Goal: Task Accomplishment & Management: Complete application form

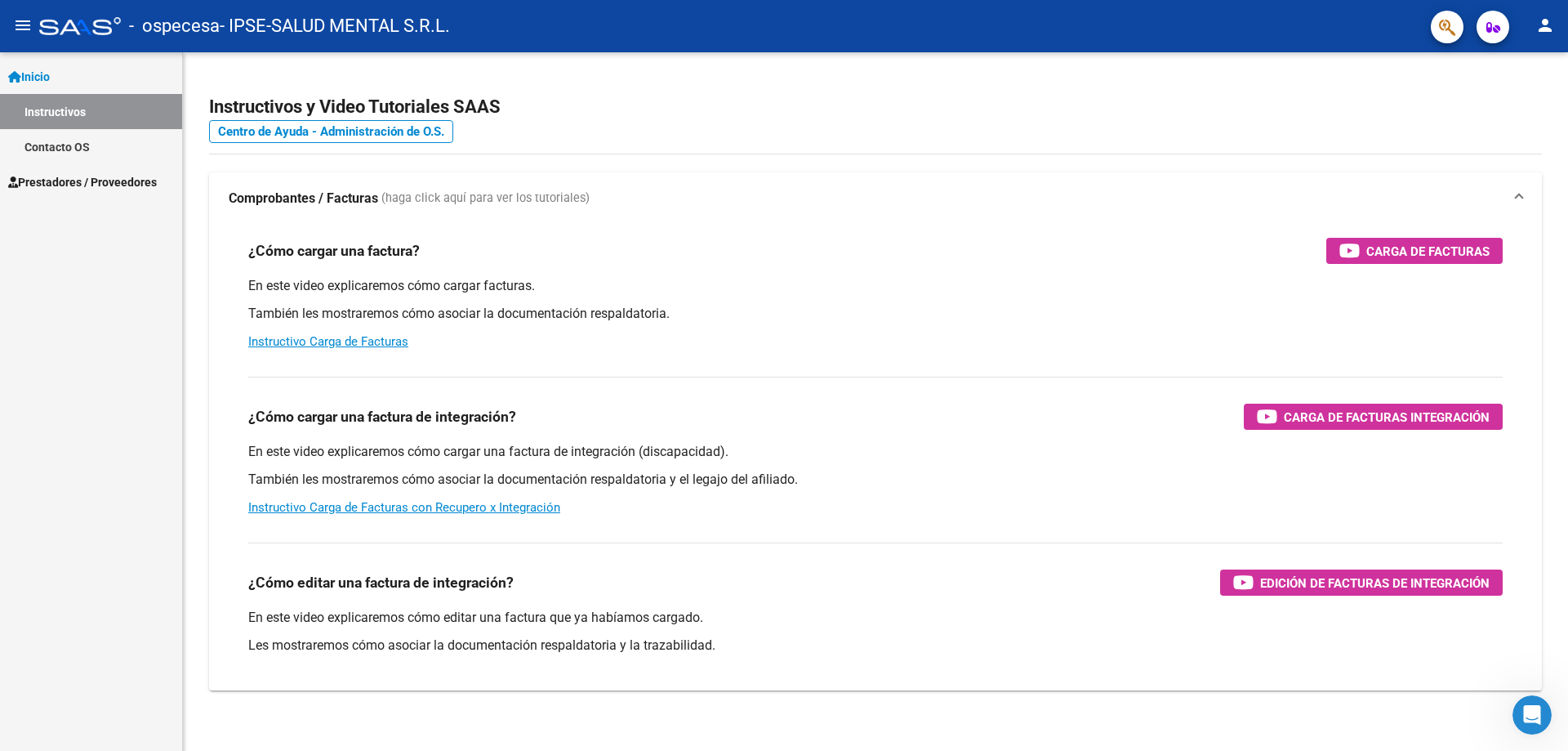
click at [40, 70] on span "Inicio" at bounding box center [29, 76] width 42 height 18
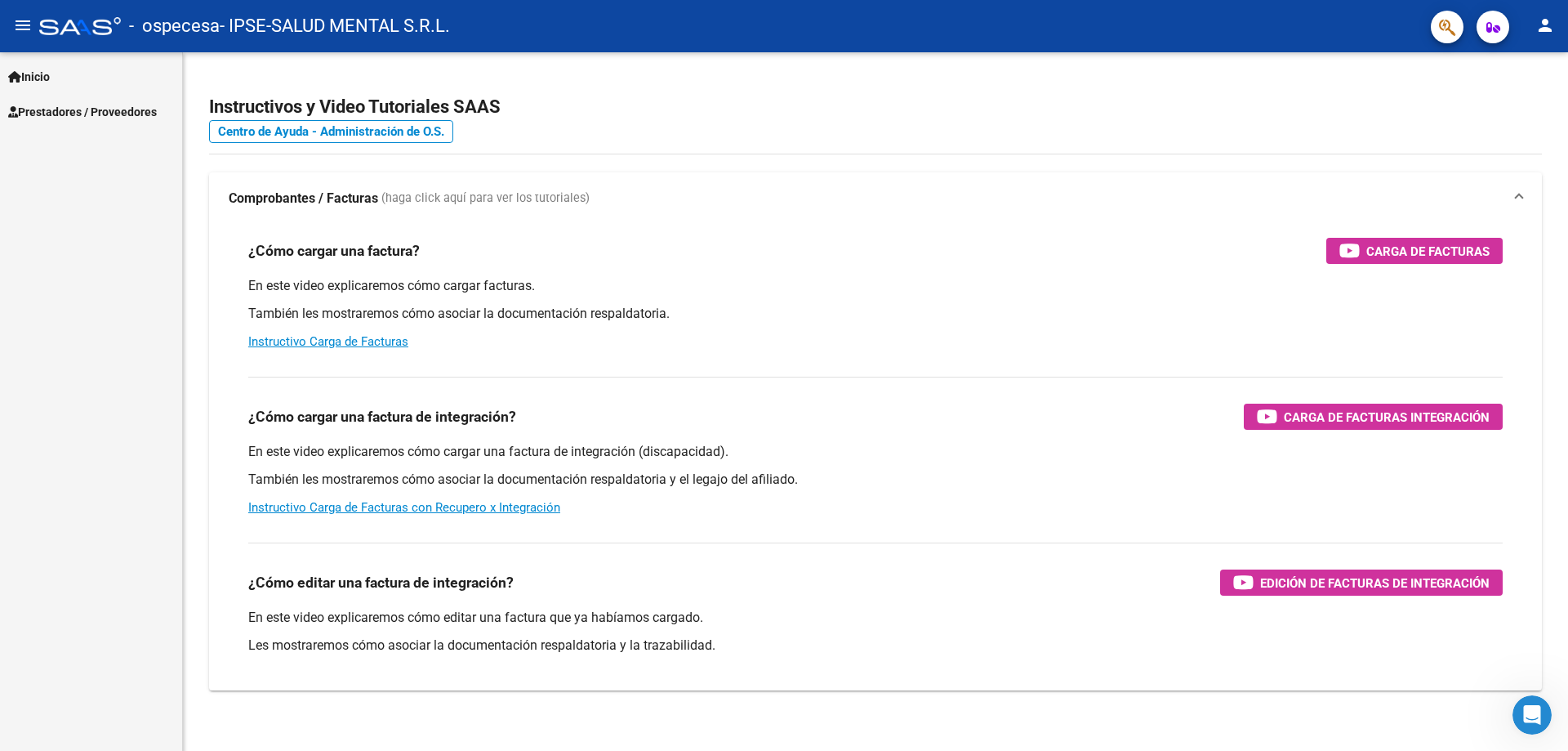
click at [50, 101] on link "Prestadores / Proveedores" at bounding box center [91, 111] width 182 height 35
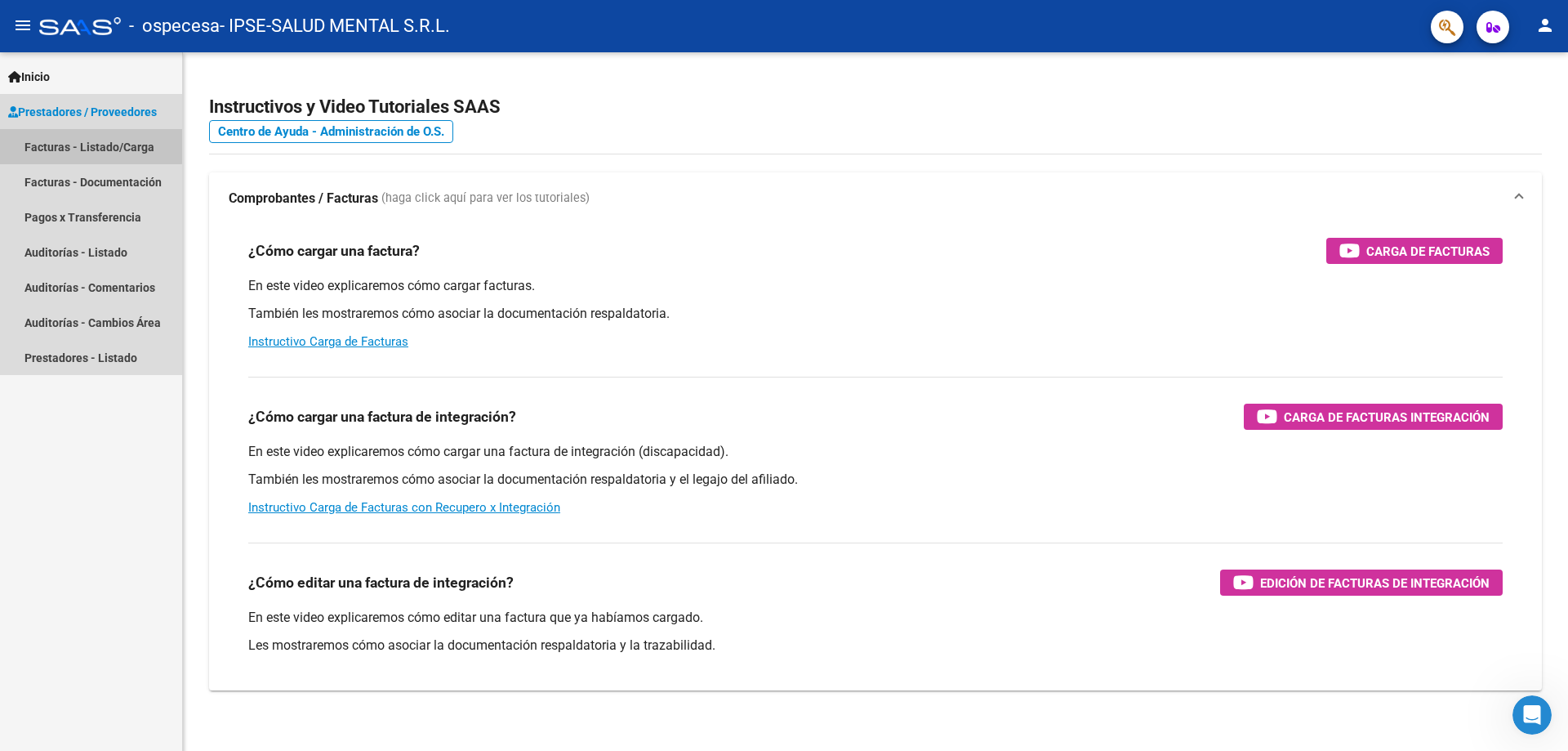
click at [70, 145] on link "Facturas - Listado/Carga" at bounding box center [91, 146] width 182 height 35
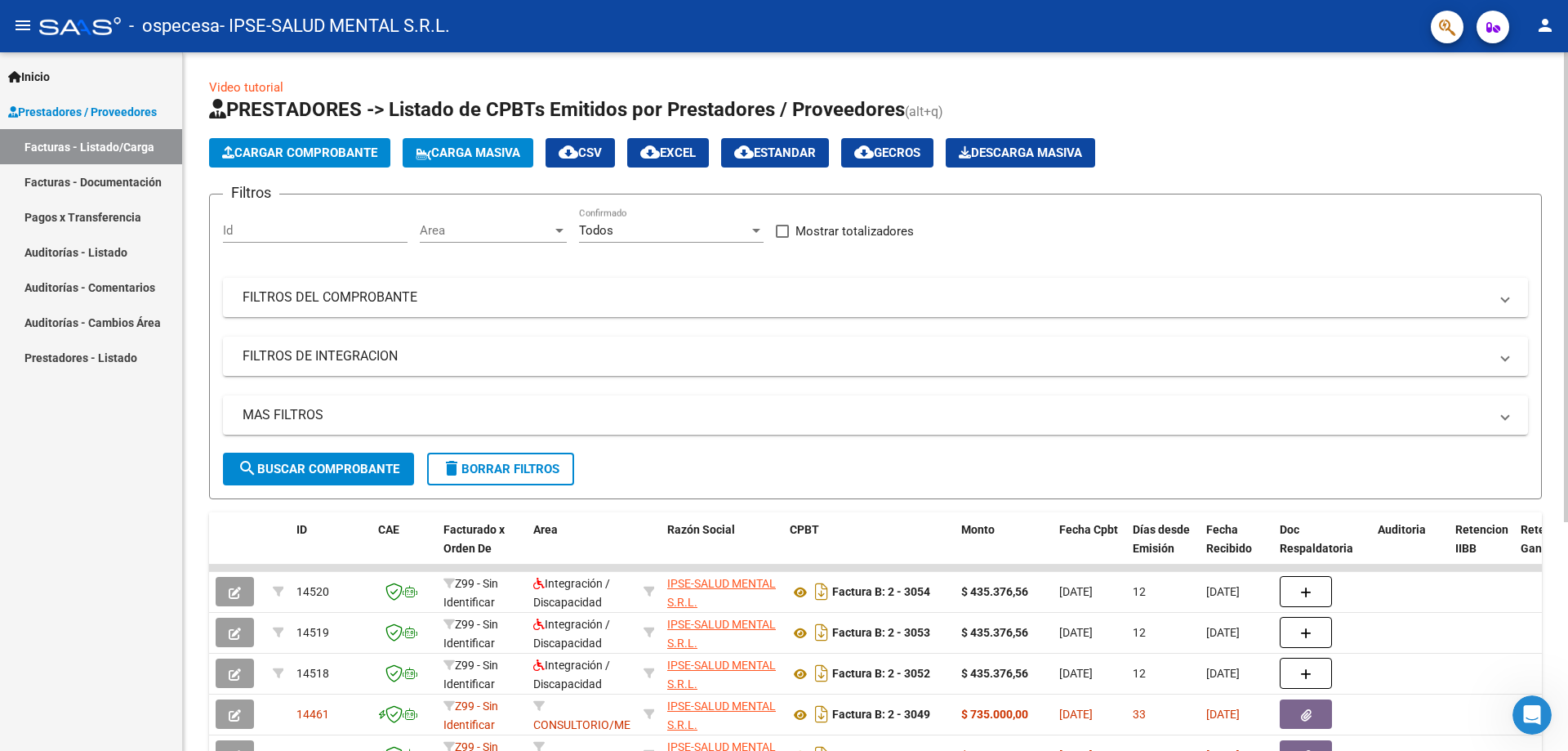
click at [304, 144] on button "Cargar Comprobante" at bounding box center [299, 152] width 181 height 29
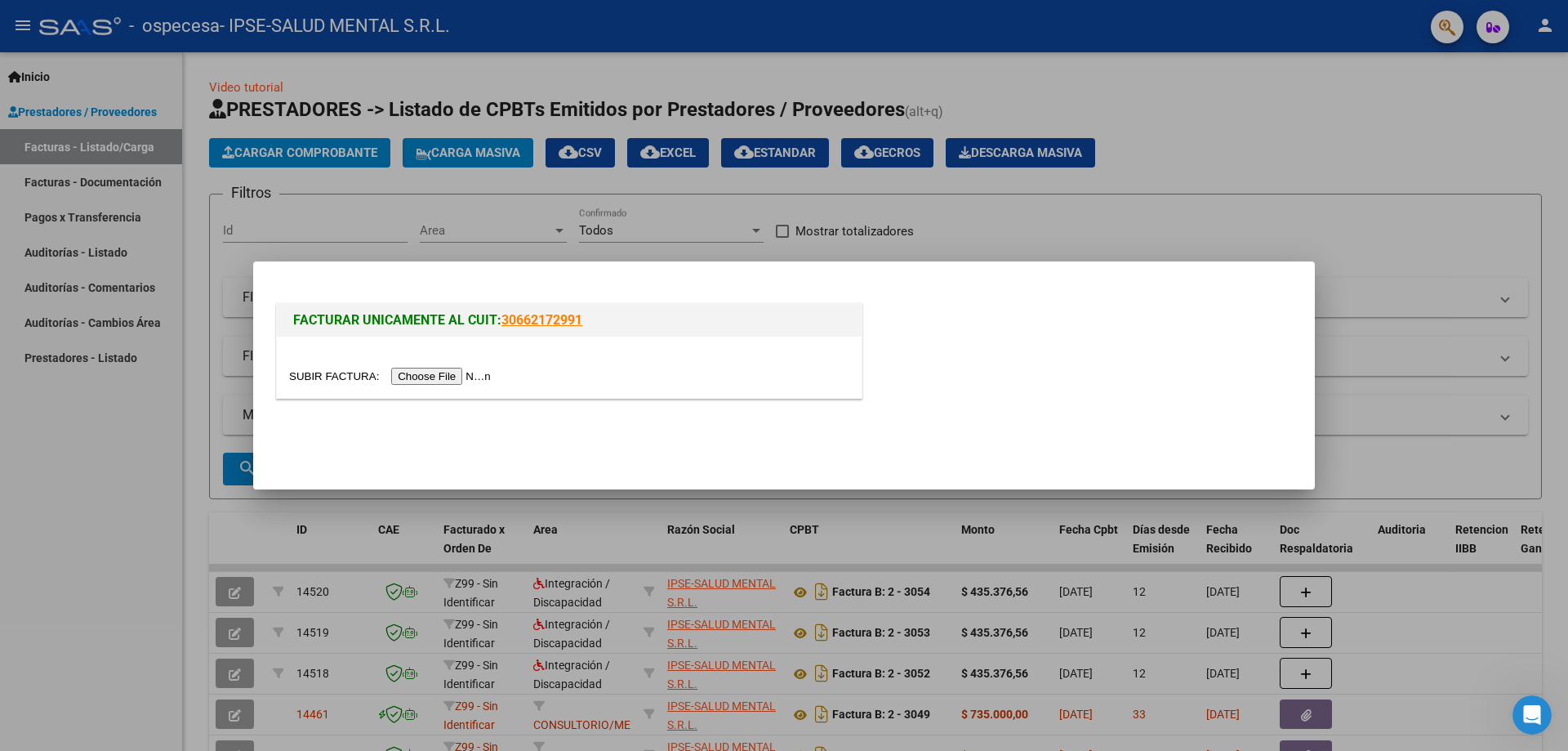
click at [421, 371] on input "file" at bounding box center [393, 376] width 207 height 17
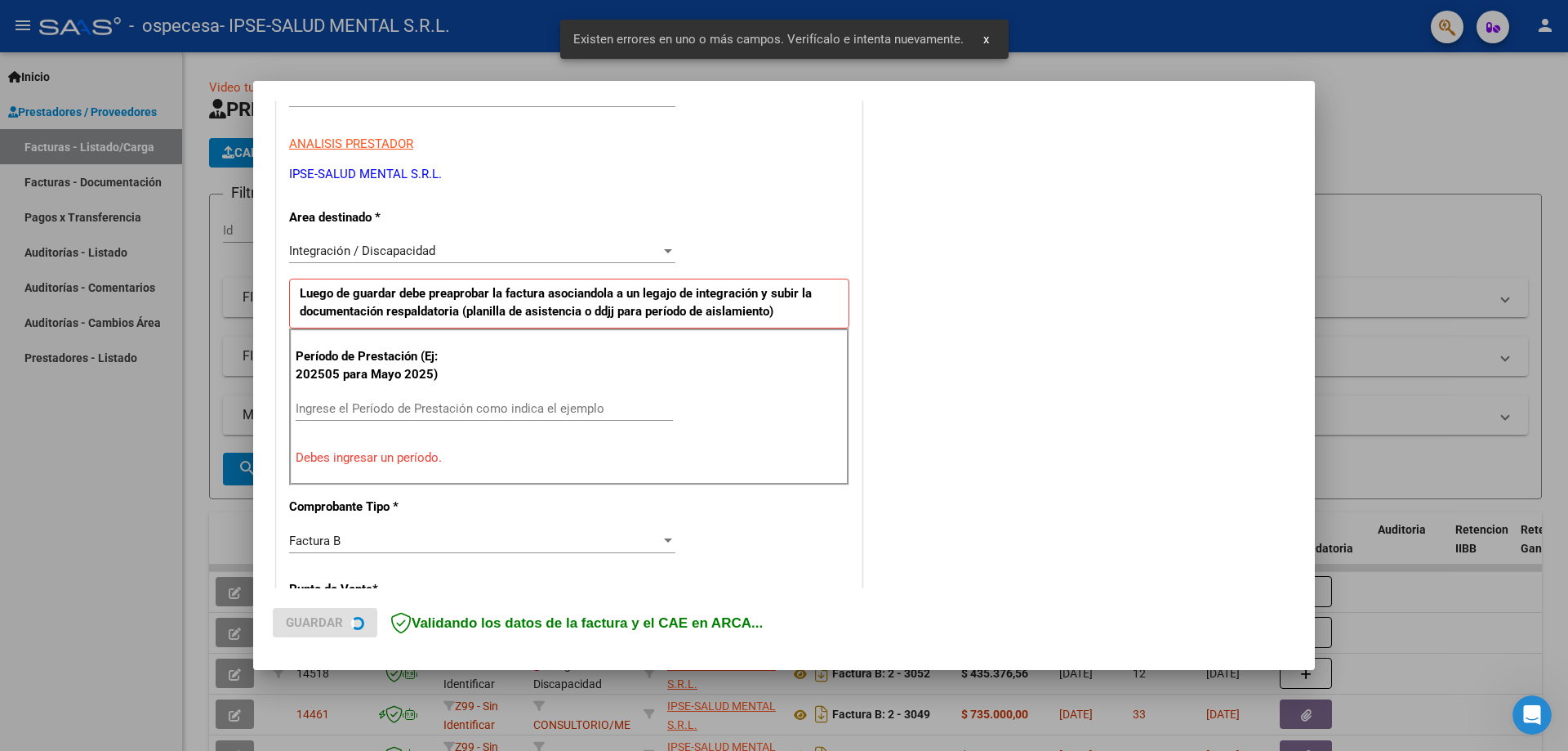
scroll to position [294, 0]
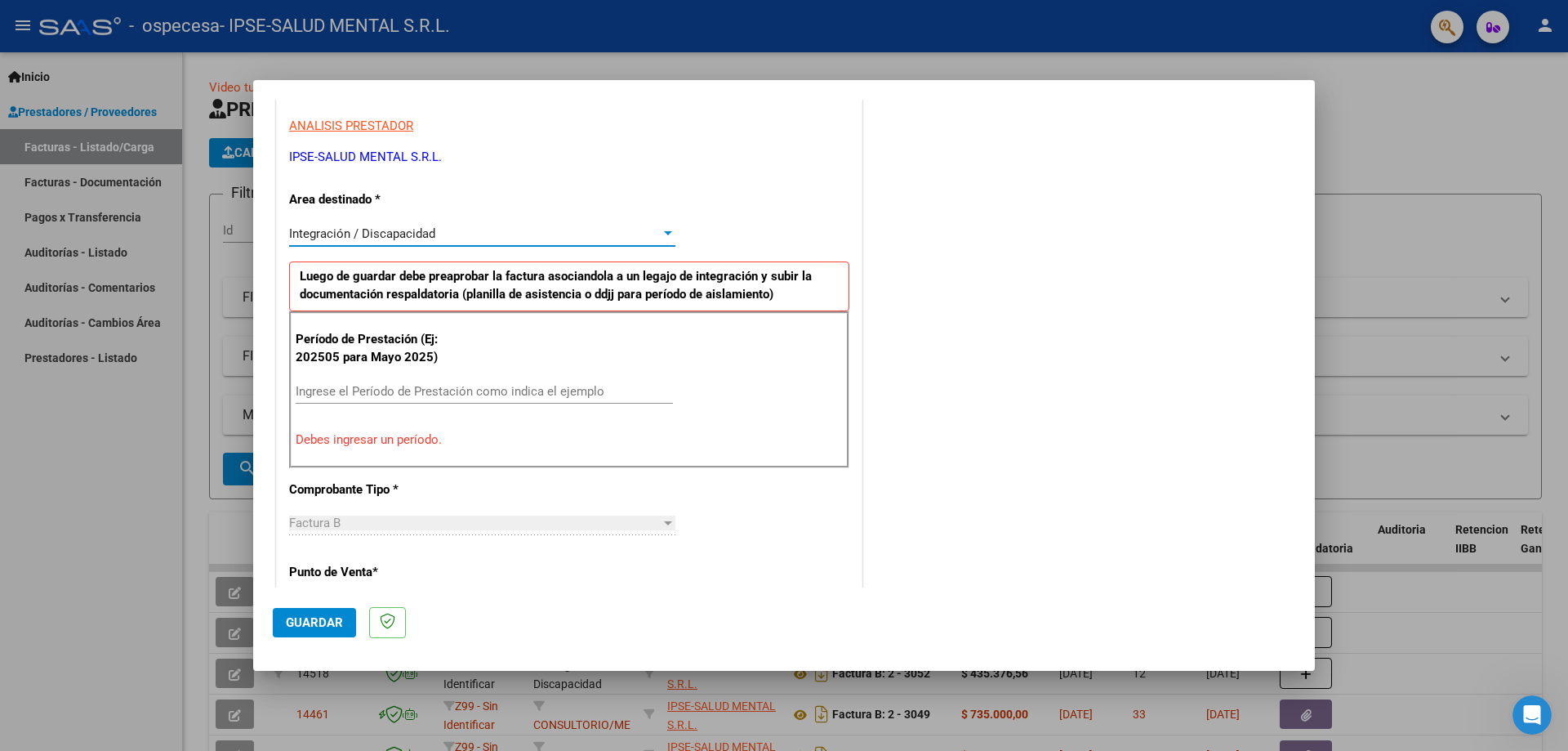
click at [565, 228] on div "Integración / Discapacidad" at bounding box center [475, 234] width 371 height 15
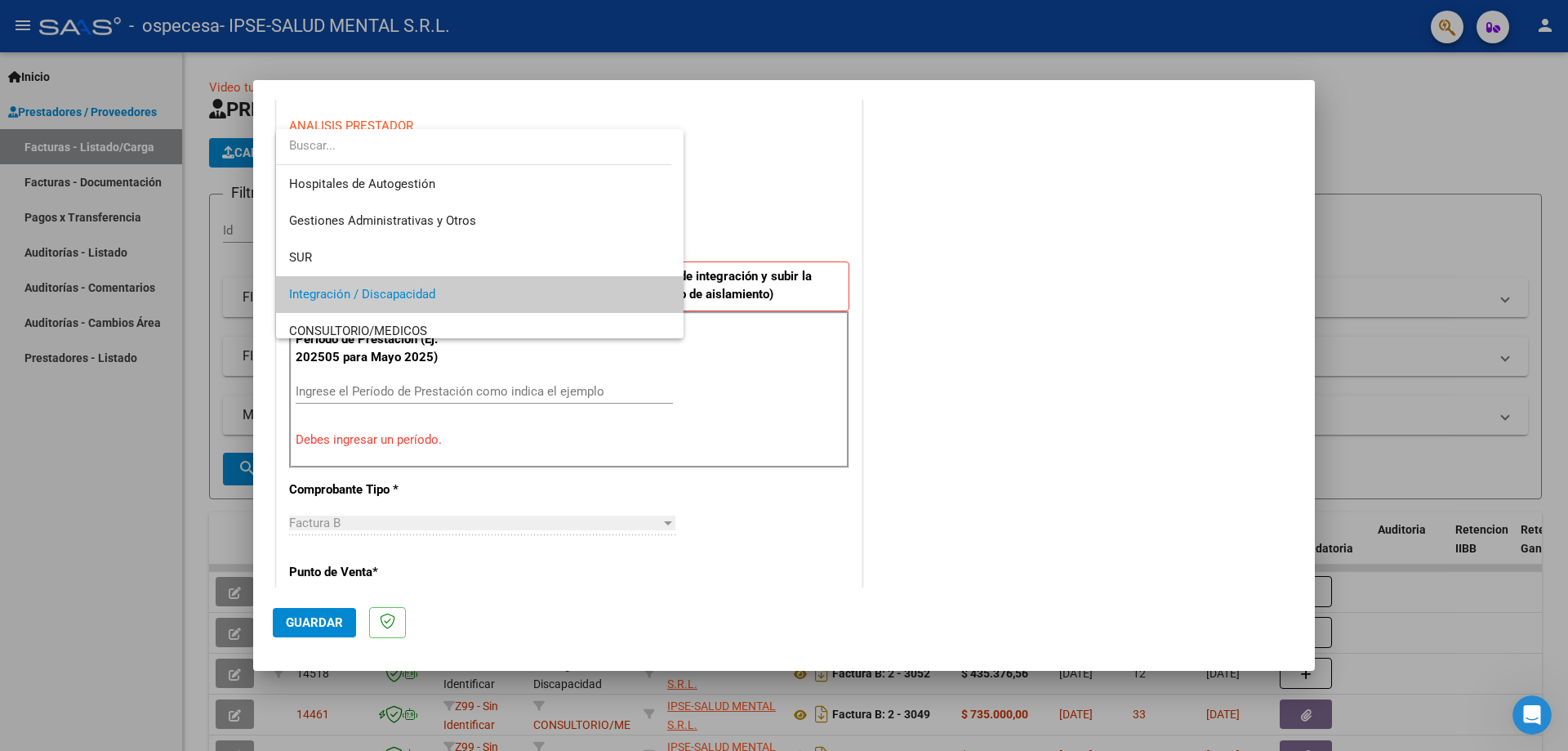
scroll to position [62, 0]
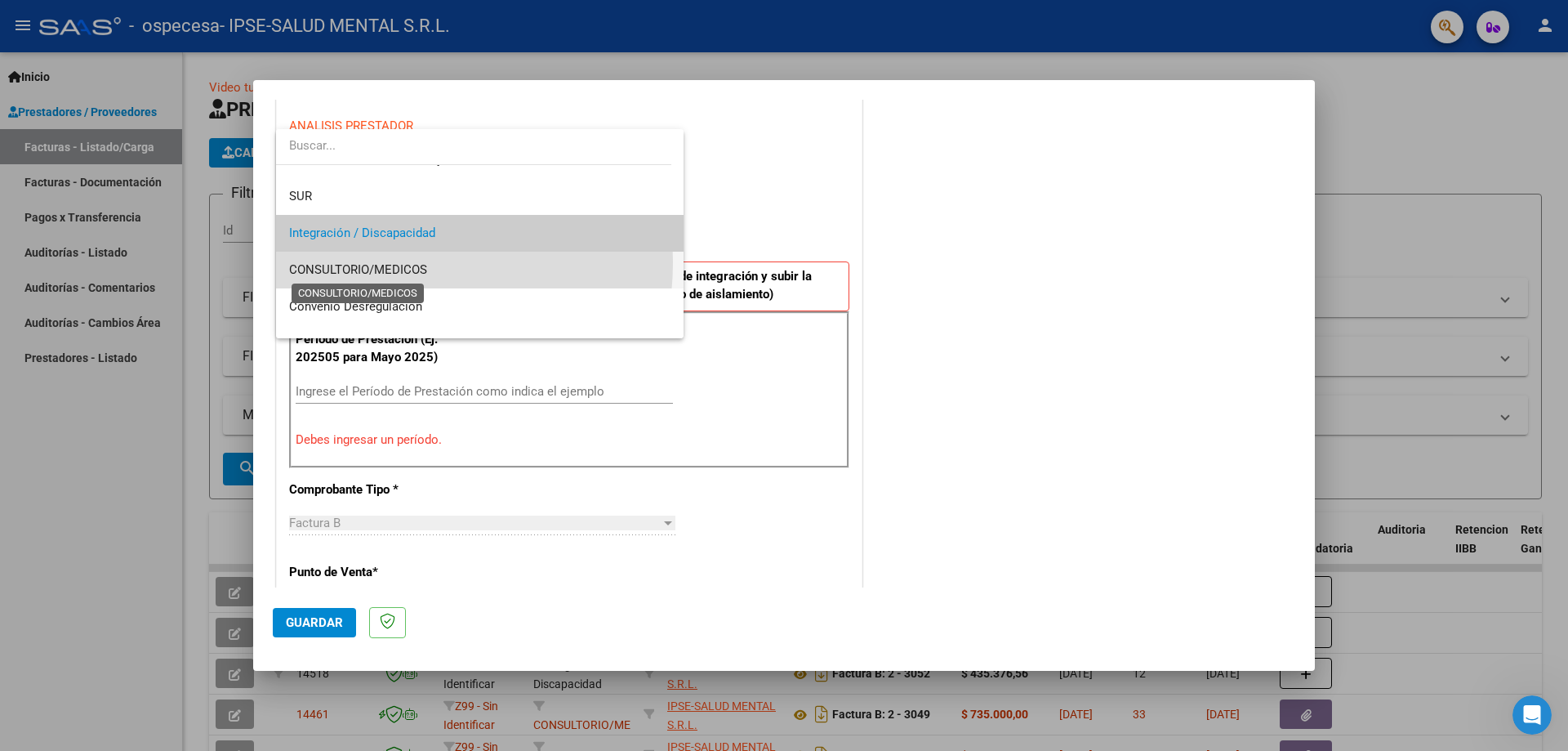
click at [383, 263] on span "CONSULTORIO/MEDICOS" at bounding box center [358, 269] width 138 height 15
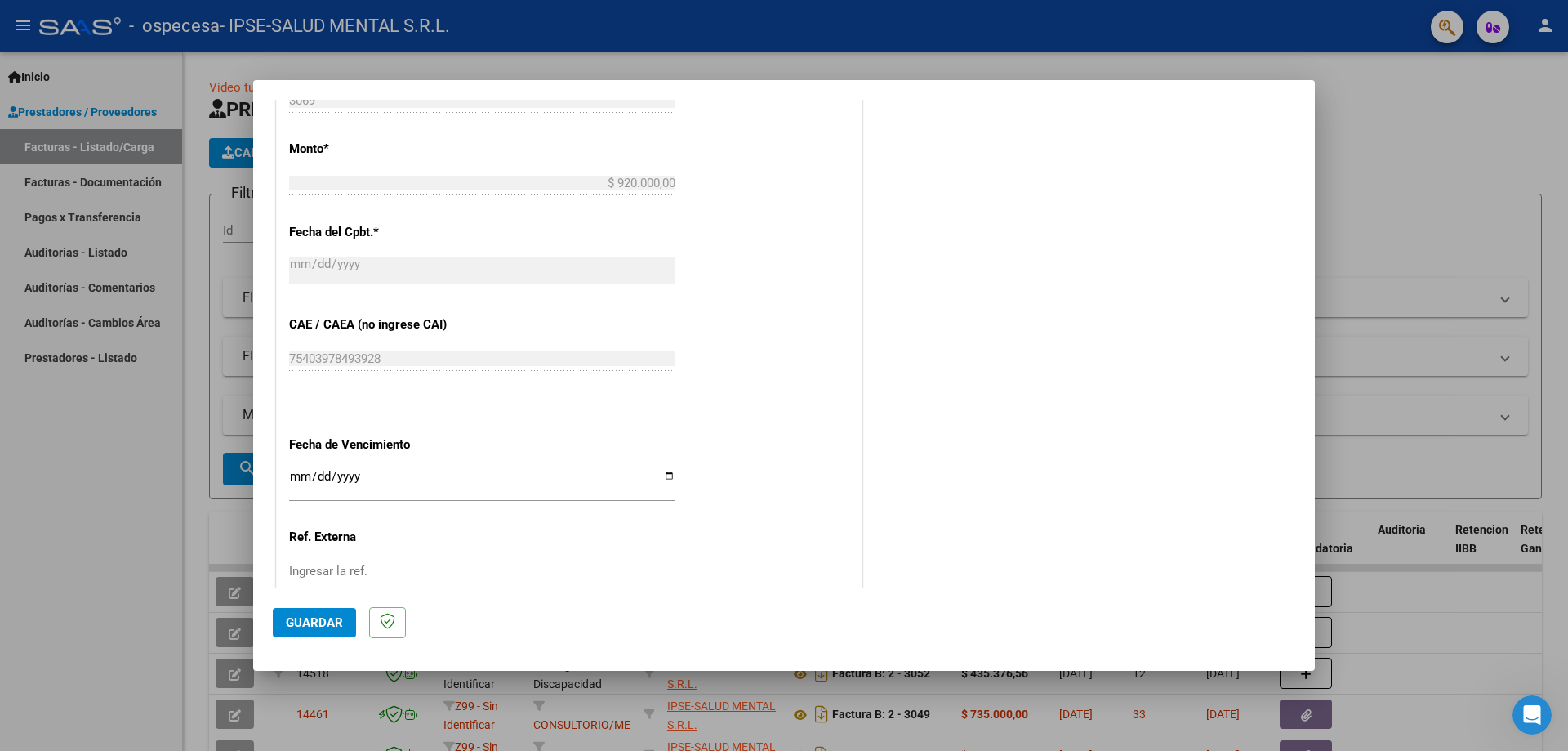
scroll to position [786, 0]
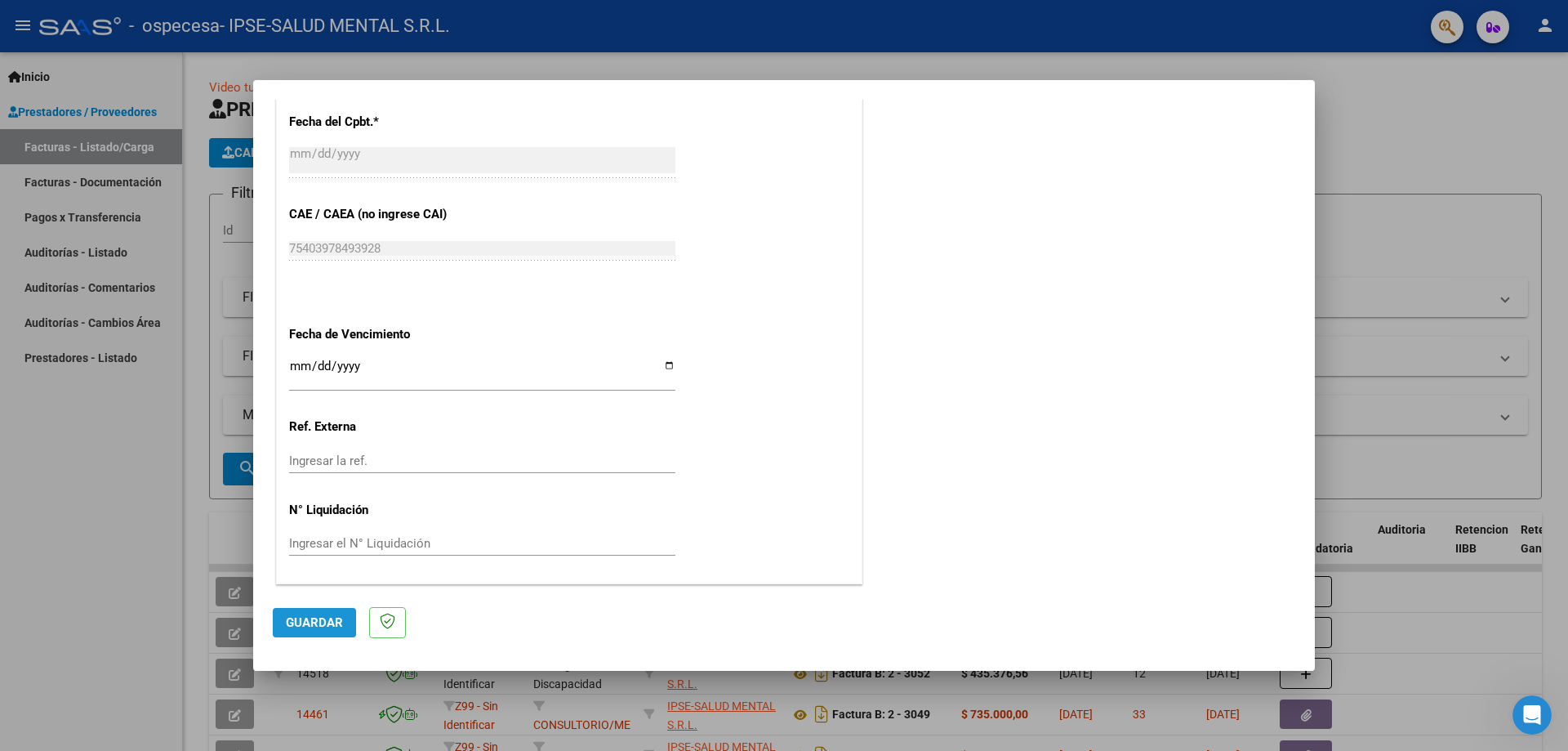
click at [293, 627] on span "Guardar" at bounding box center [314, 622] width 57 height 15
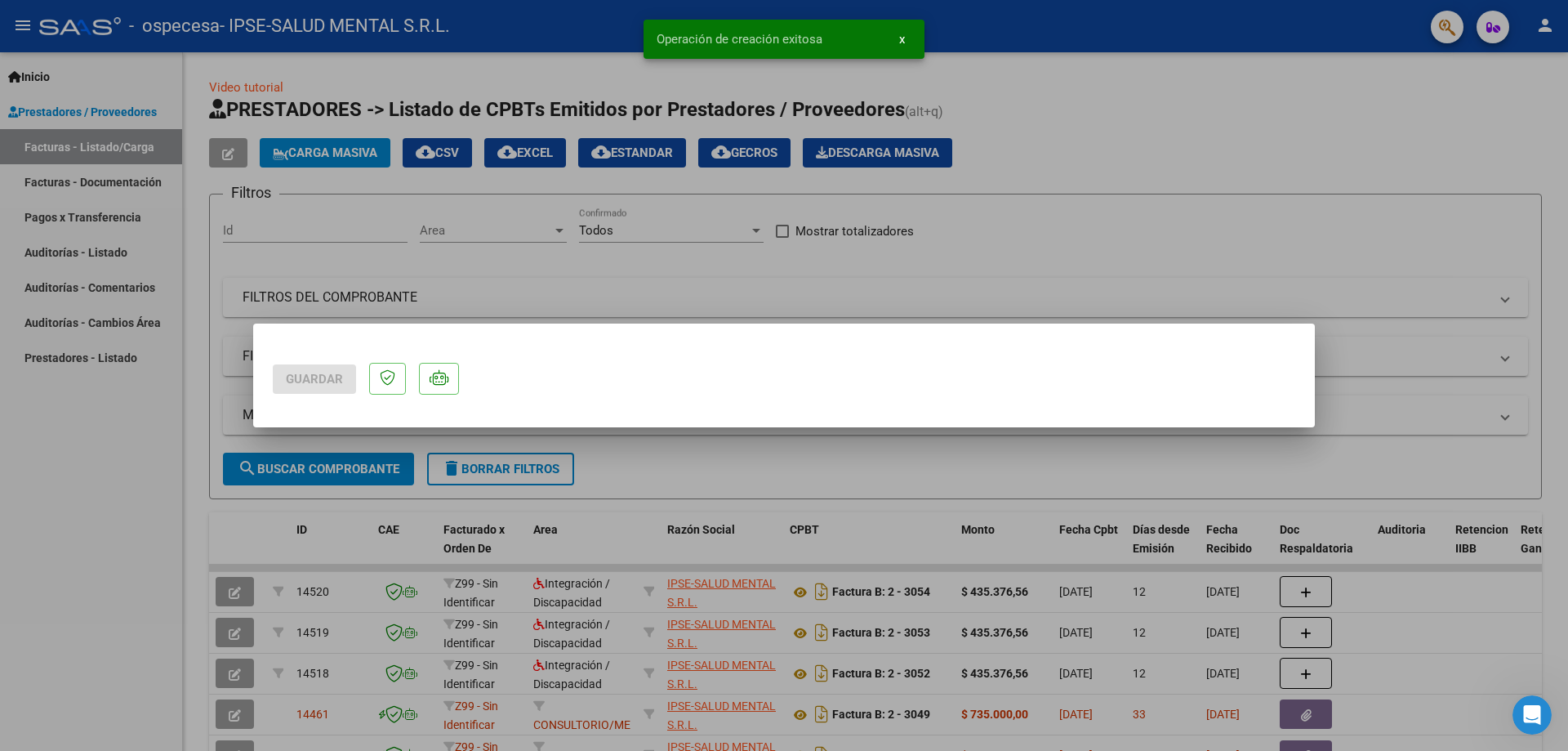
scroll to position [0, 0]
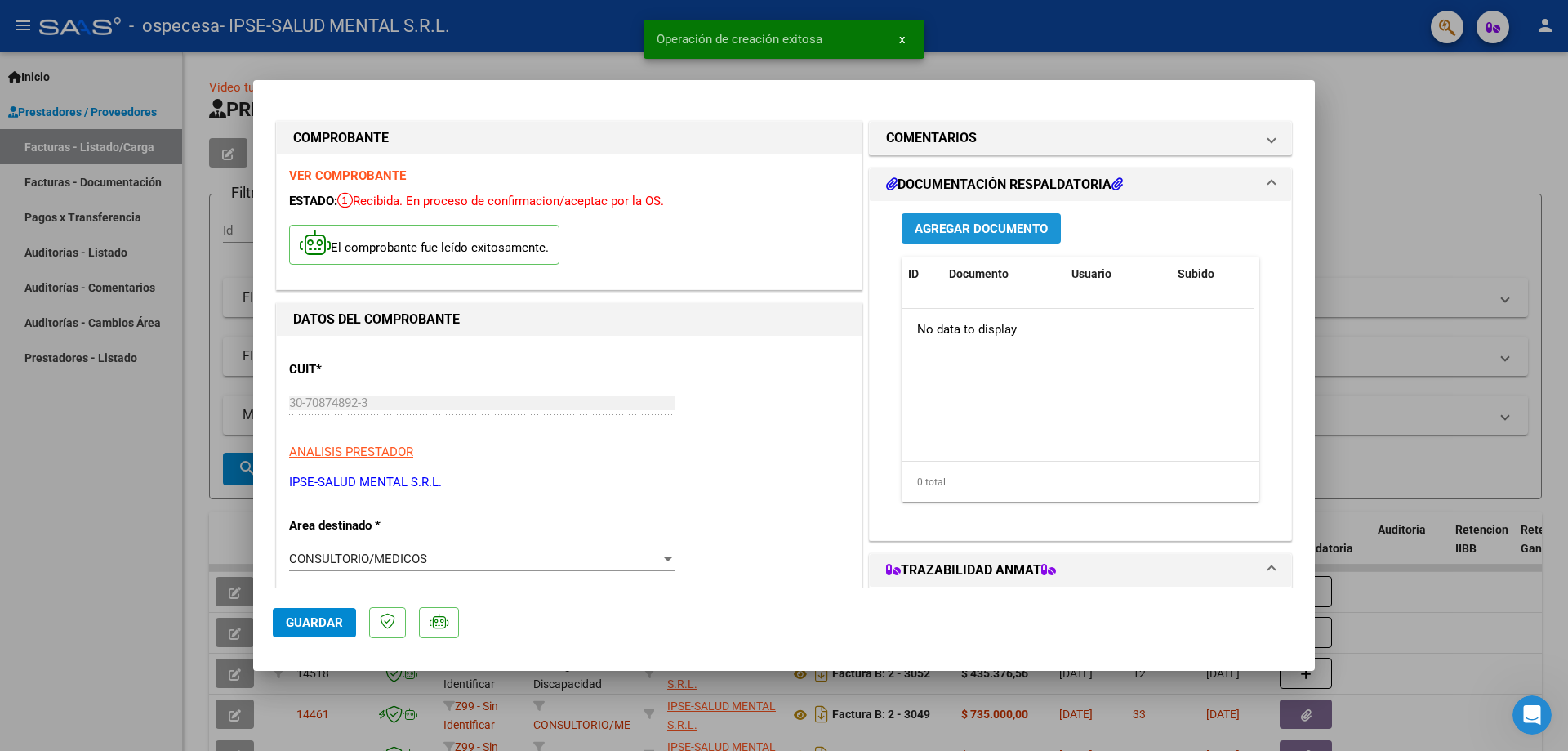
click at [954, 233] on span "Agregar Documento" at bounding box center [981, 228] width 133 height 15
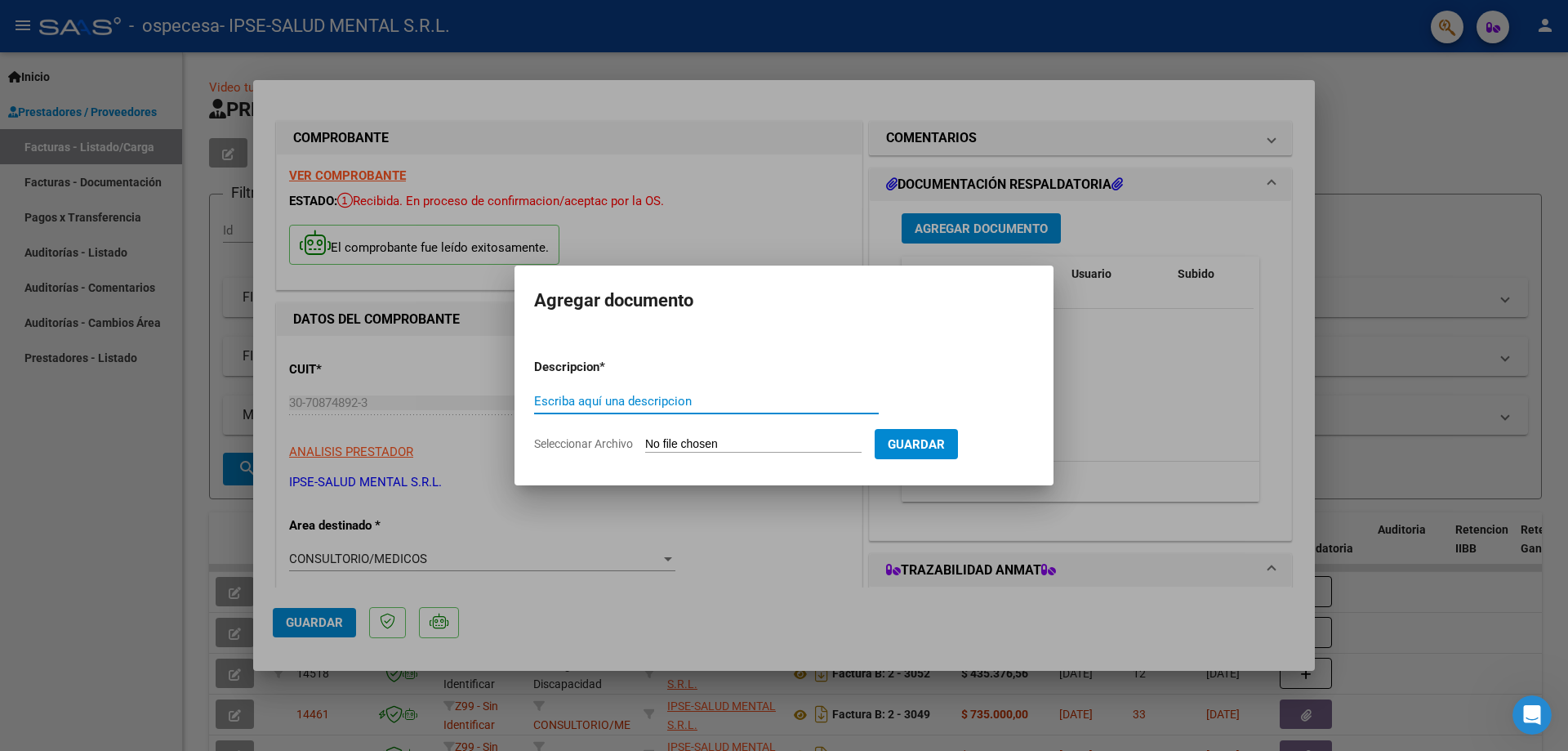
click at [569, 393] on input "Escriba aquí una descripcion" at bounding box center [706, 400] width 345 height 15
click at [806, 446] on input "Seleccionar Archivo" at bounding box center [753, 445] width 216 height 15
type input "C:\fakepath\Liquidacion Ospecesa [DATE].pdf"
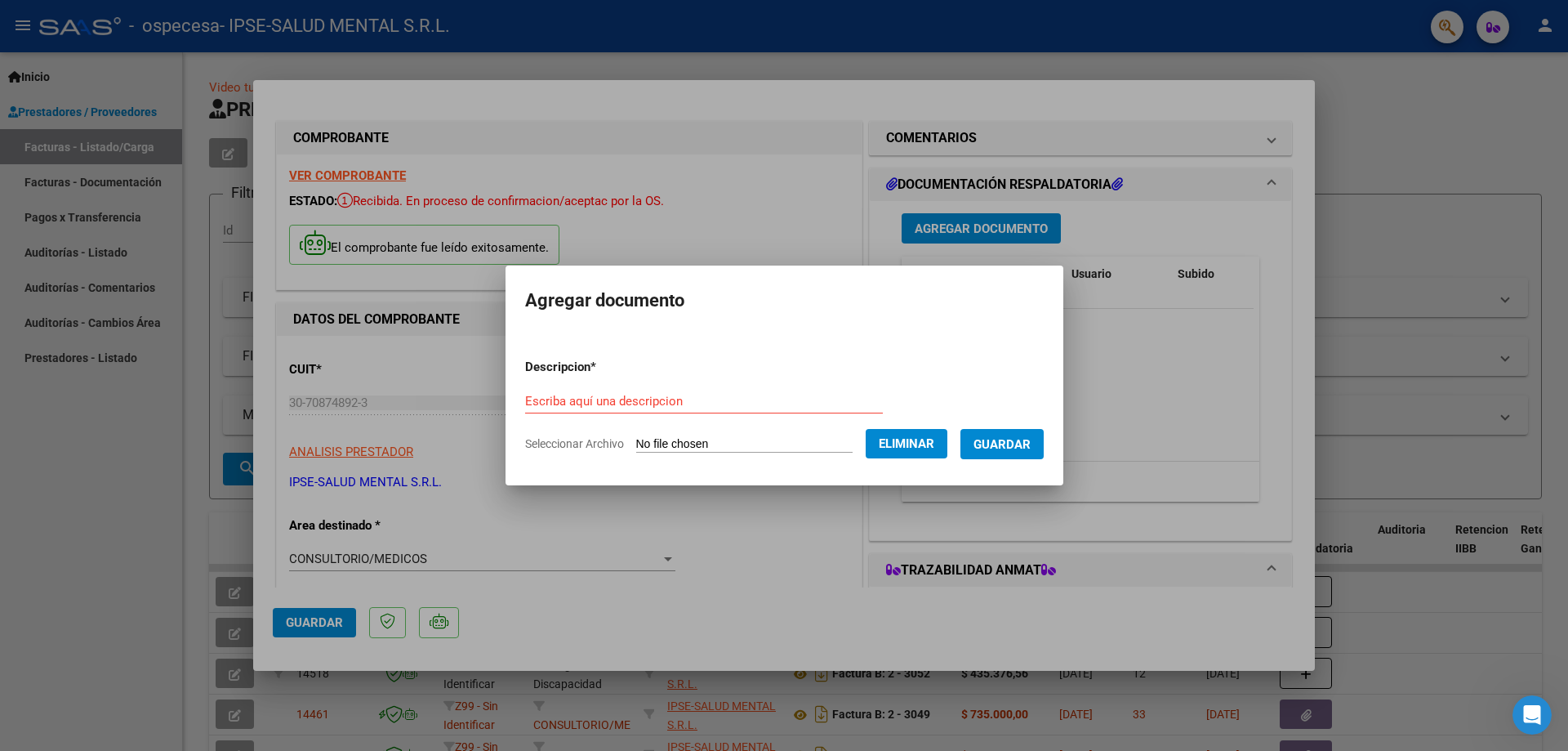
click at [1000, 450] on span "Guardar" at bounding box center [1002, 444] width 57 height 15
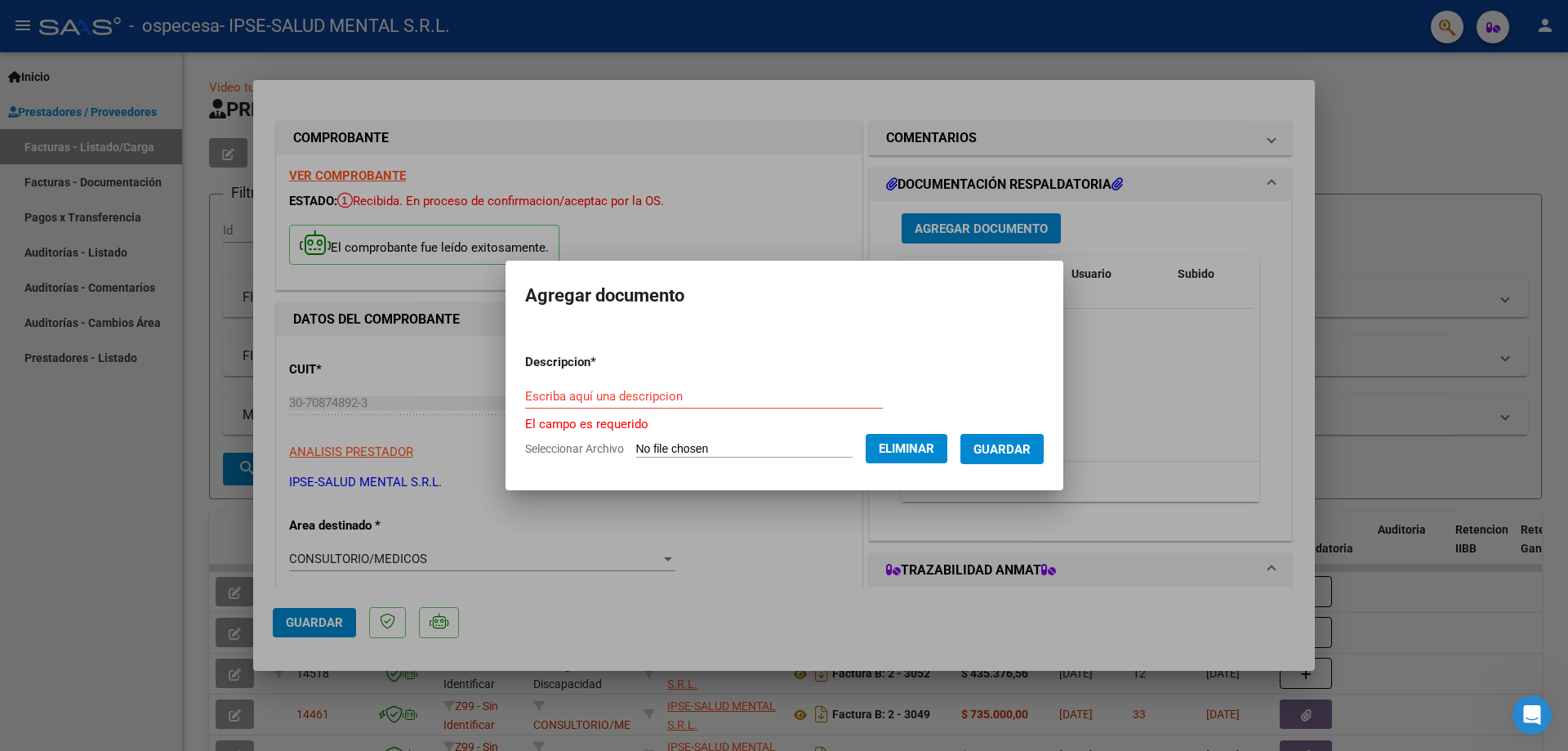
click at [610, 396] on input "Escriba aquí una descripcion" at bounding box center [704, 396] width 358 height 15
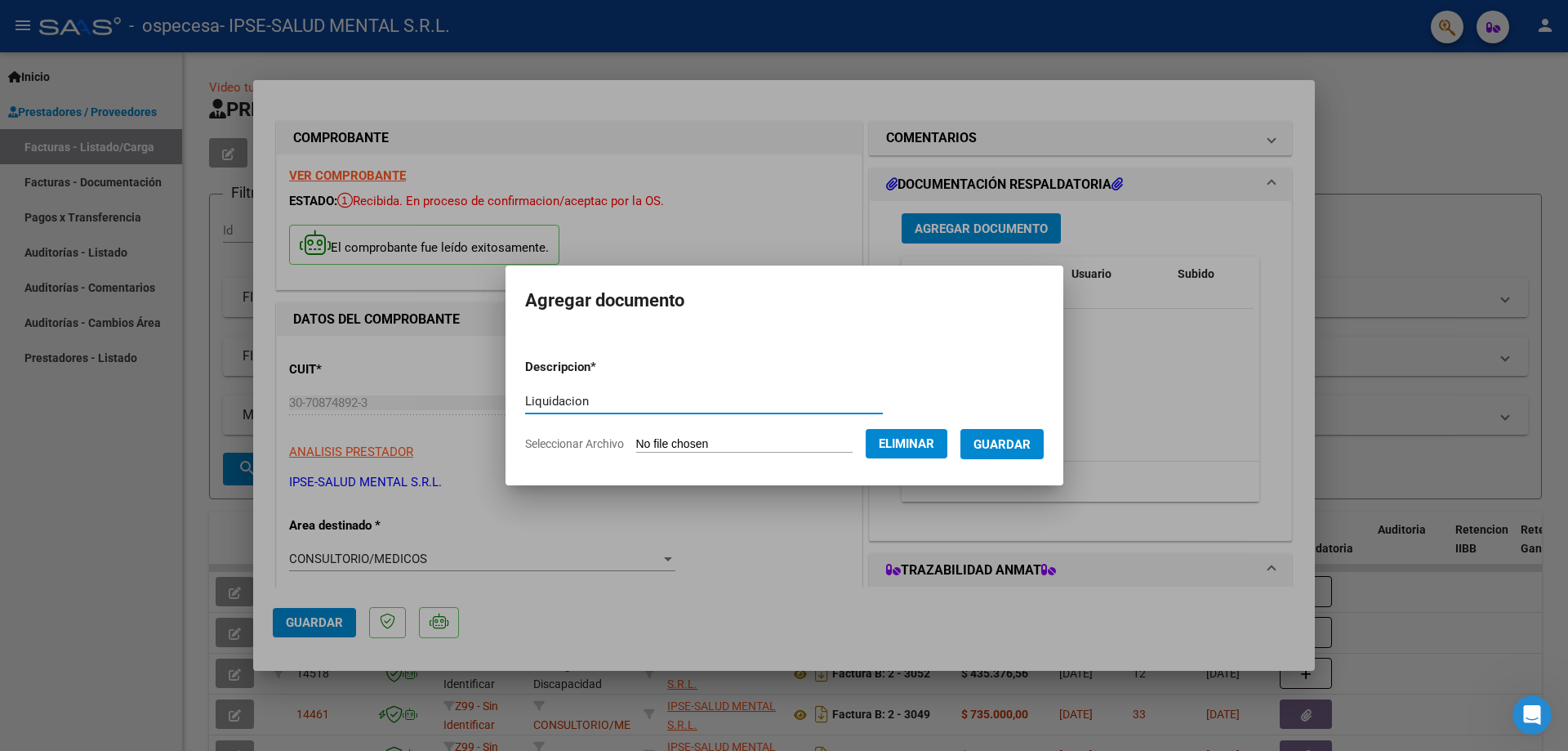
type input "Liquidacion"
click at [1044, 436] on button "Guardar" at bounding box center [1002, 443] width 83 height 30
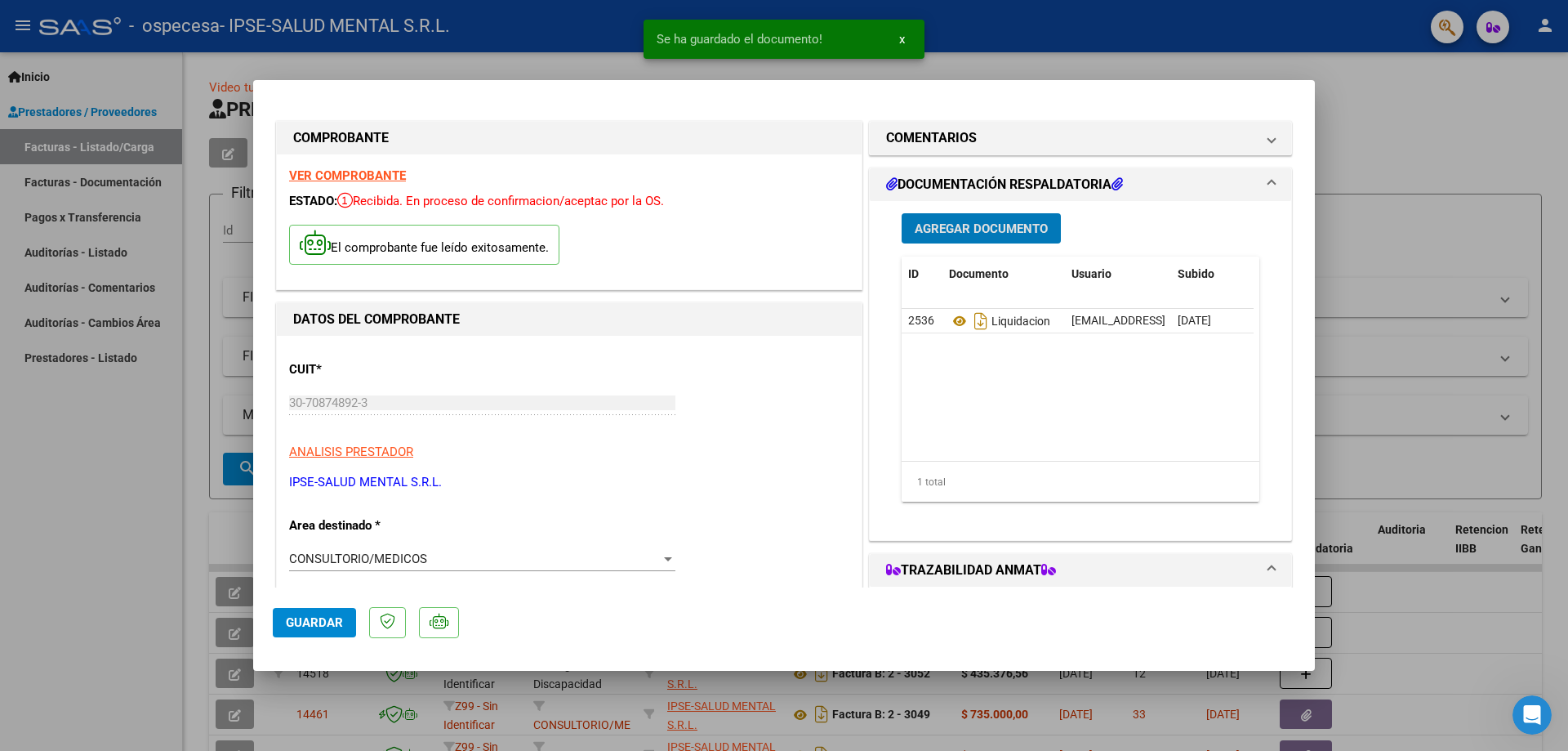
click at [301, 624] on span "Guardar" at bounding box center [314, 622] width 57 height 15
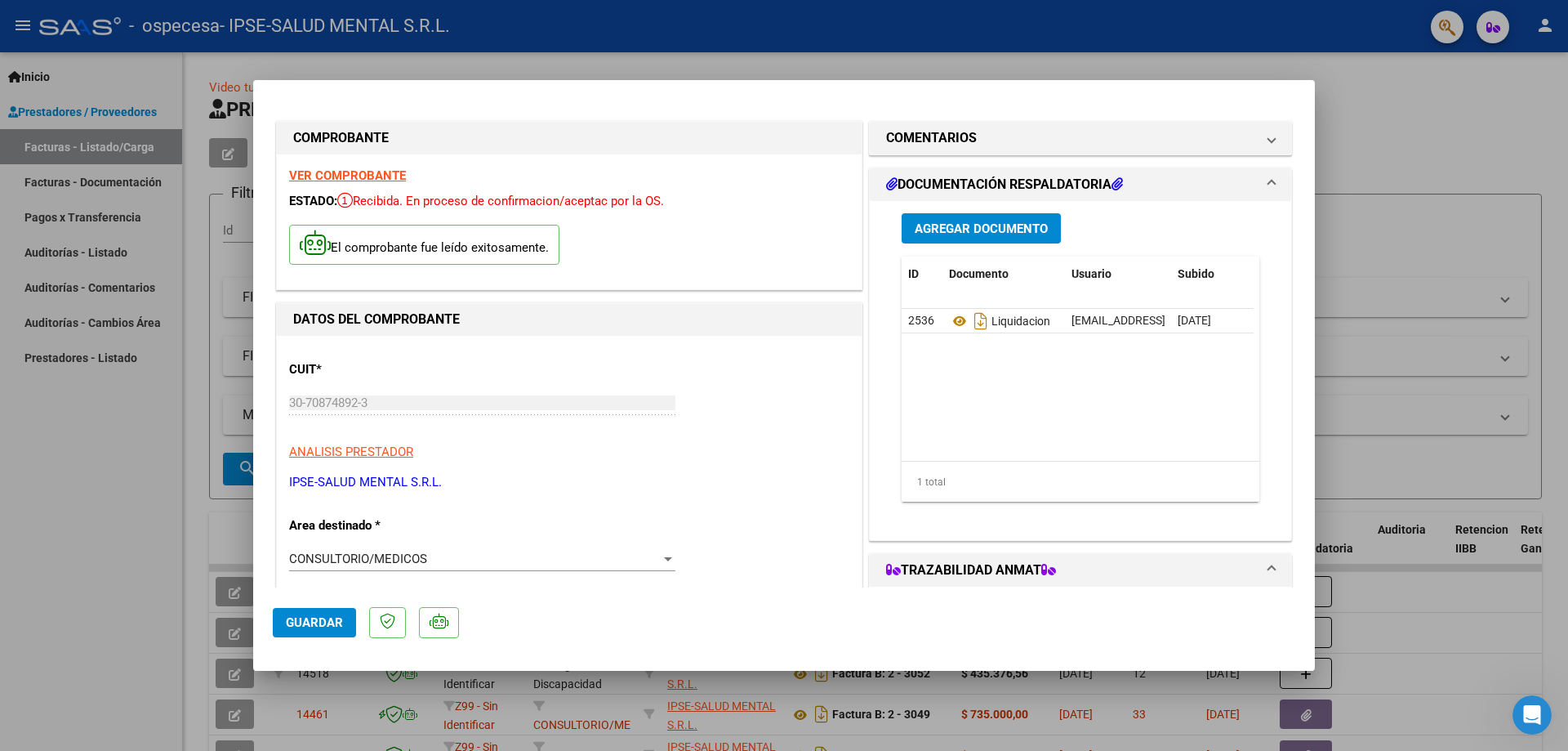
click at [1425, 109] on div at bounding box center [784, 376] width 1568 height 751
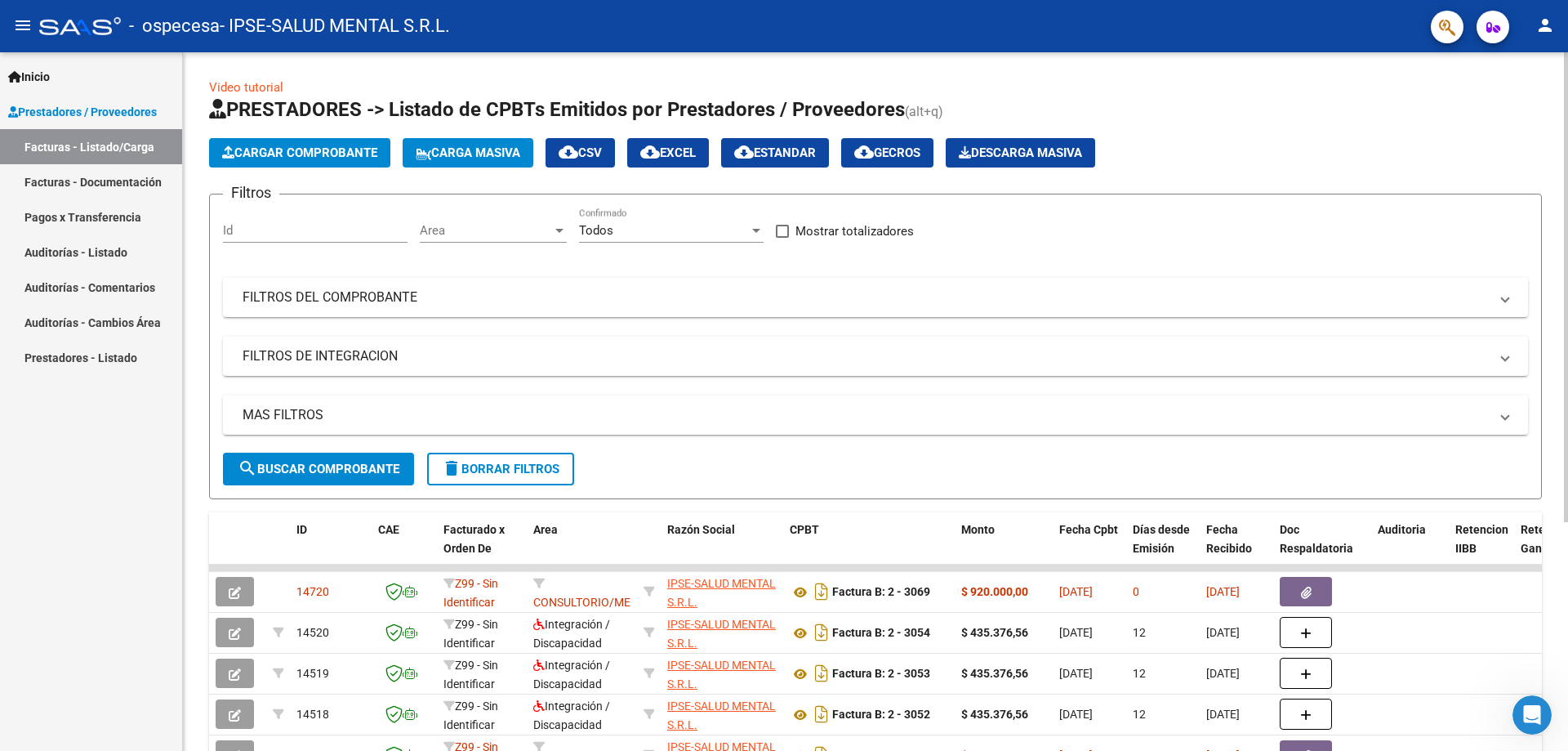
click at [329, 154] on span "Cargar Comprobante" at bounding box center [299, 152] width 155 height 15
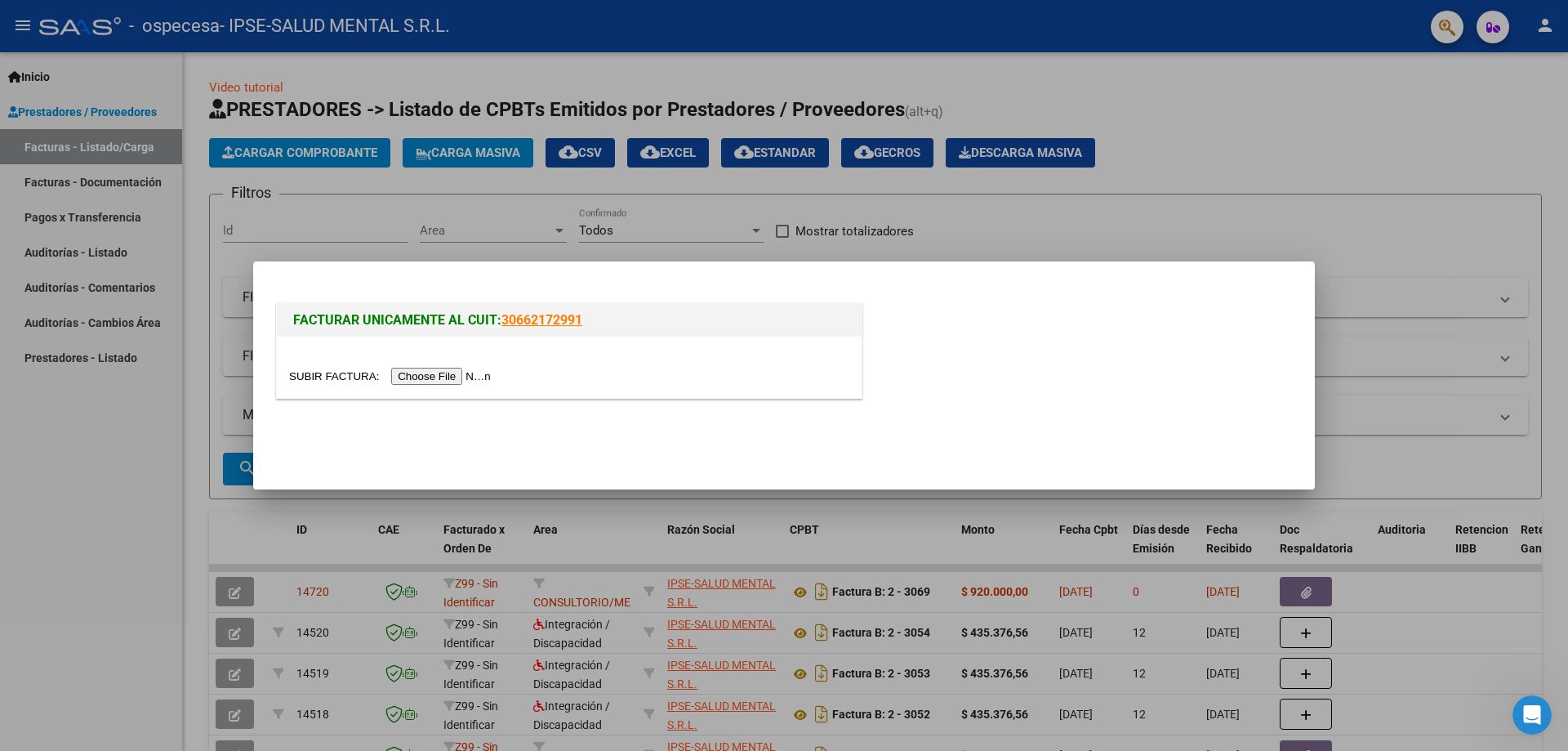
click at [1392, 81] on div at bounding box center [784, 376] width 1568 height 751
